Goal: Check status

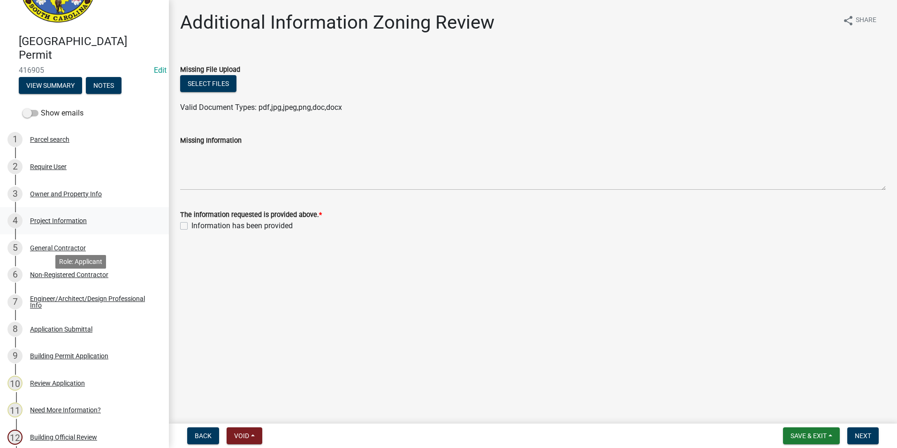
scroll to position [47, 0]
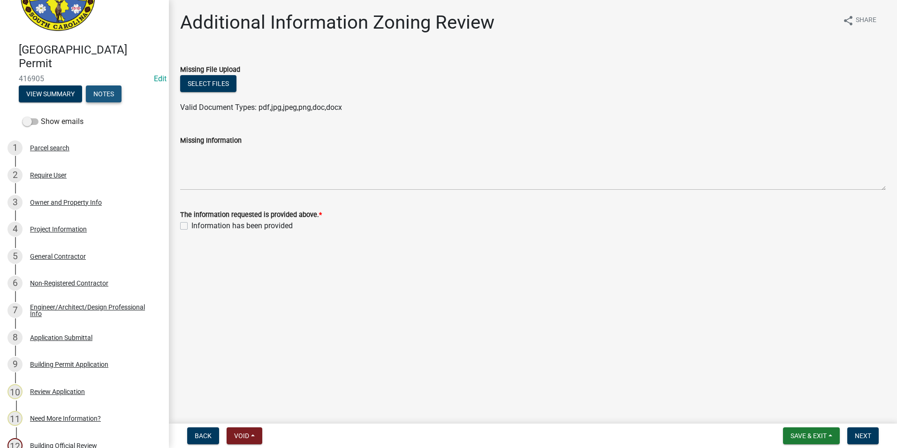
click at [105, 97] on button "Notes" at bounding box center [104, 93] width 36 height 17
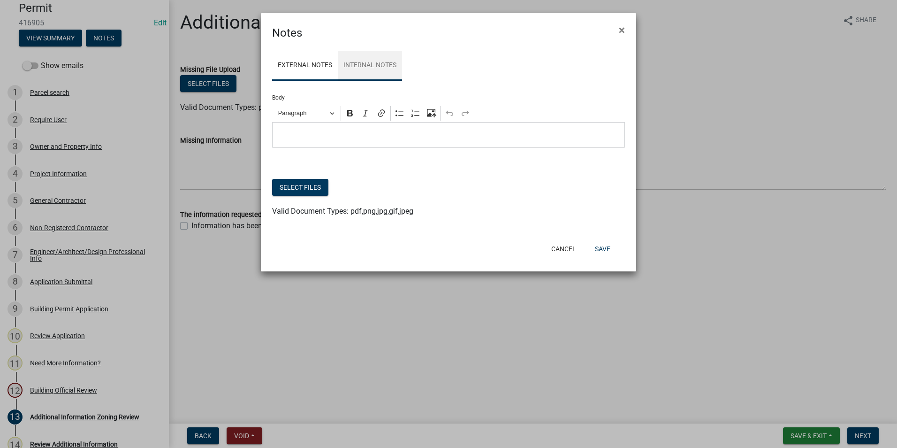
click at [389, 68] on link "Internal Notes" at bounding box center [370, 66] width 64 height 30
click at [335, 69] on link "External Notes" at bounding box center [305, 66] width 66 height 30
click at [619, 31] on span "×" at bounding box center [622, 29] width 6 height 13
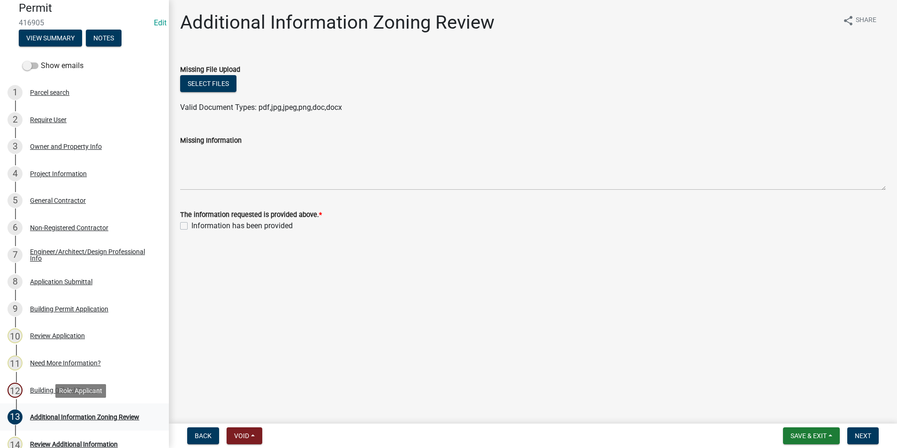
click at [81, 413] on div "Additional Information Zoning Review" at bounding box center [84, 416] width 109 height 7
click at [74, 390] on div "Building Official Review" at bounding box center [63, 390] width 67 height 7
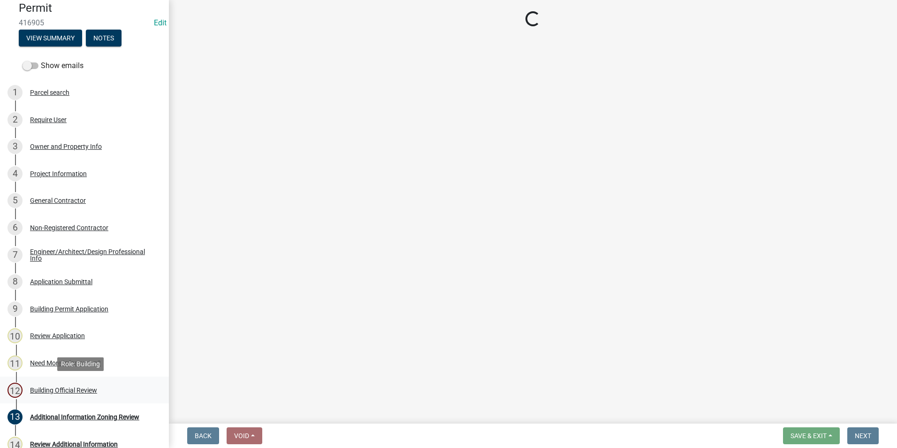
select select "f43ddae6-bcb0-4424-aa24-5060b6e3416a"
select select "372c40e7-f42d-46ad-baf8-9ce7f4d318c8"
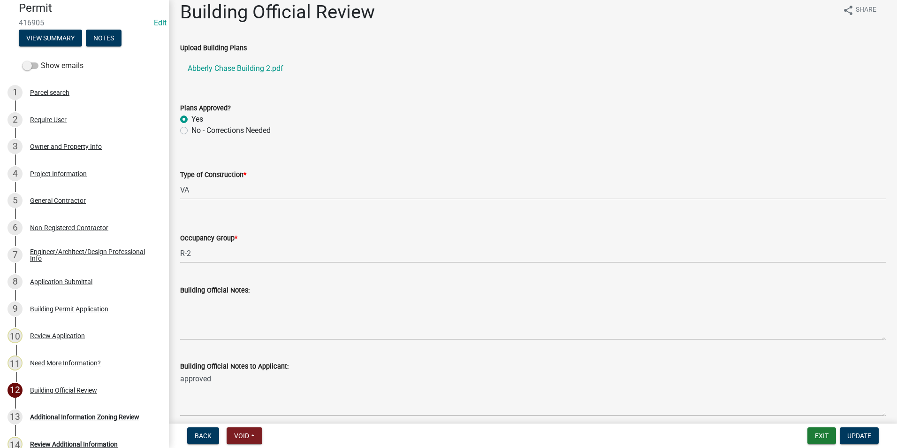
scroll to position [0, 0]
